Goal: Task Accomplishment & Management: Manage account settings

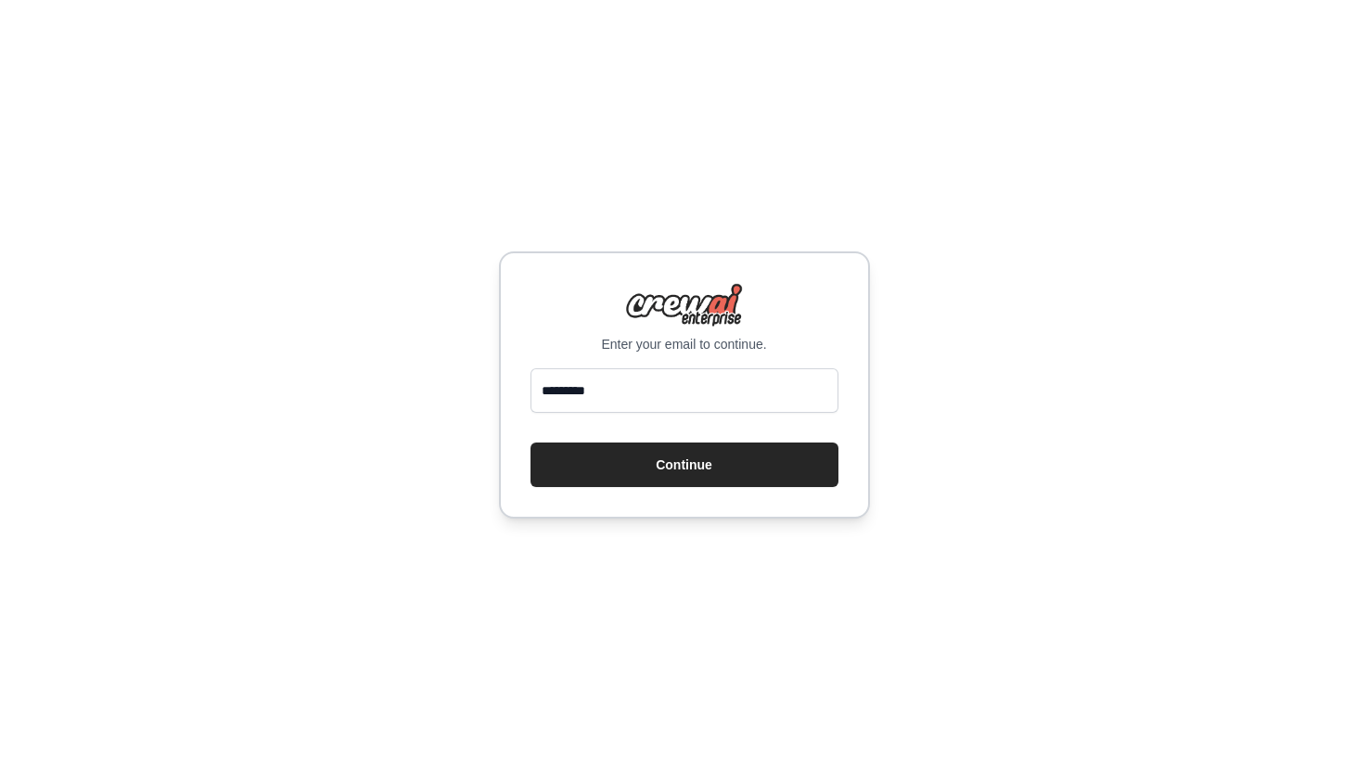
type input "**********"
click at [700, 458] on button "Continue" at bounding box center [684, 464] width 308 height 45
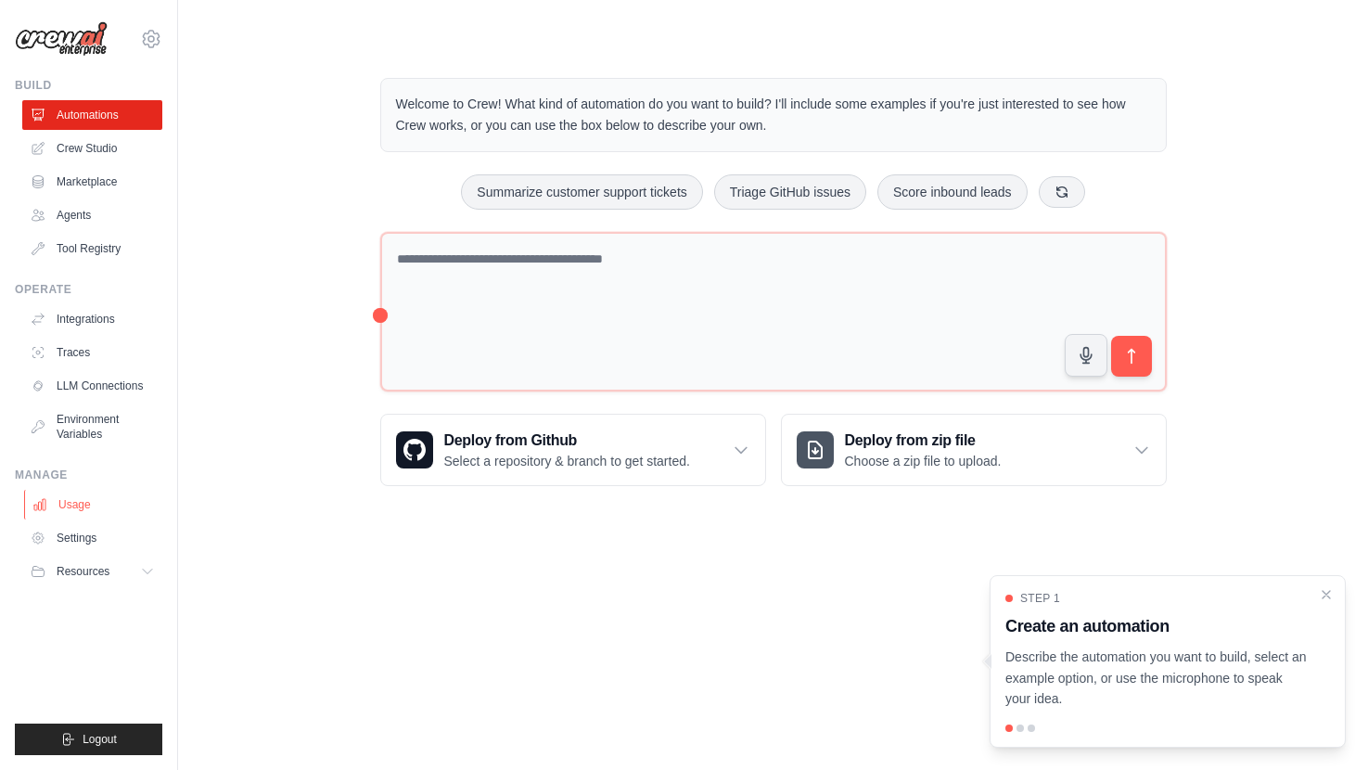
click at [94, 501] on link "Usage" at bounding box center [94, 505] width 140 height 30
